Goal: Information Seeking & Learning: Check status

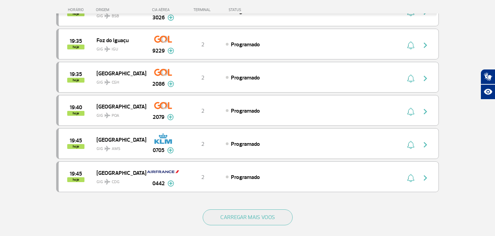
scroll to position [4567, 0]
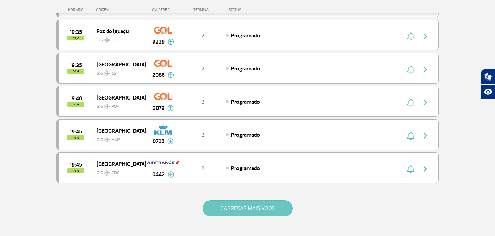
click at [235, 206] on button "CARREGAR MAIS VOOS" at bounding box center [248, 208] width 90 height 16
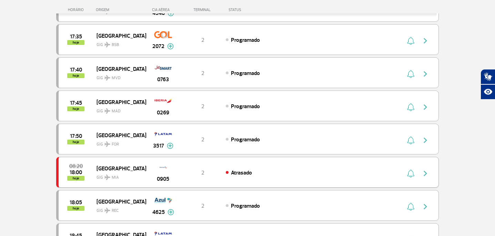
scroll to position [4166, 0]
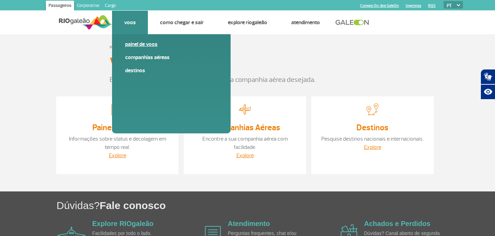
click at [144, 46] on link "Painel de voos" at bounding box center [171, 44] width 92 height 8
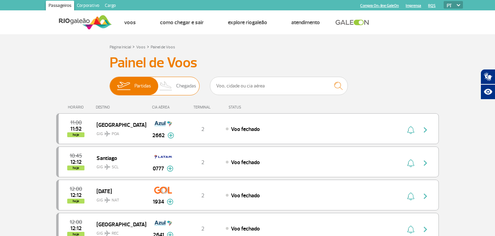
click at [184, 85] on span "Chegadas" at bounding box center [186, 86] width 20 height 18
click at [110, 82] on input "Partidas Chegadas" at bounding box center [110, 82] width 0 height 0
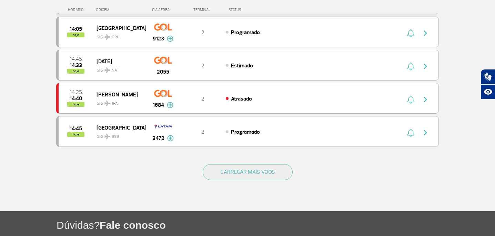
scroll to position [634, 0]
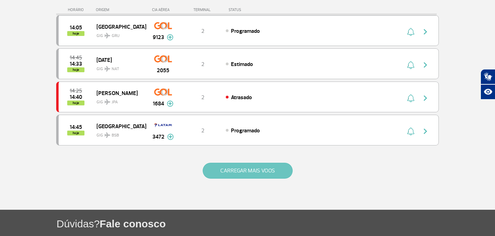
click at [254, 169] on button "CARREGAR MAIS VOOS" at bounding box center [248, 171] width 90 height 16
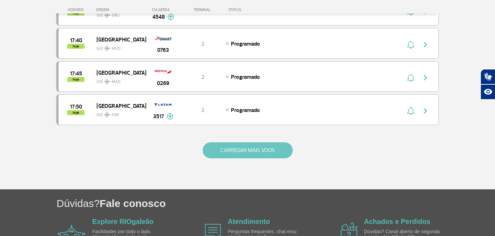
scroll to position [1318, 0]
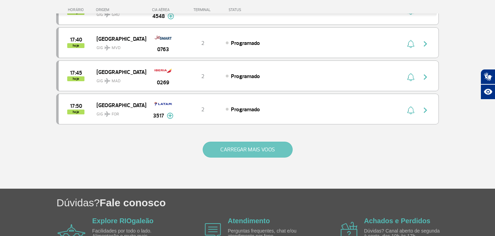
click at [261, 153] on button "CARREGAR MAIS VOOS" at bounding box center [248, 149] width 90 height 16
